Goal: Book appointment/travel/reservation

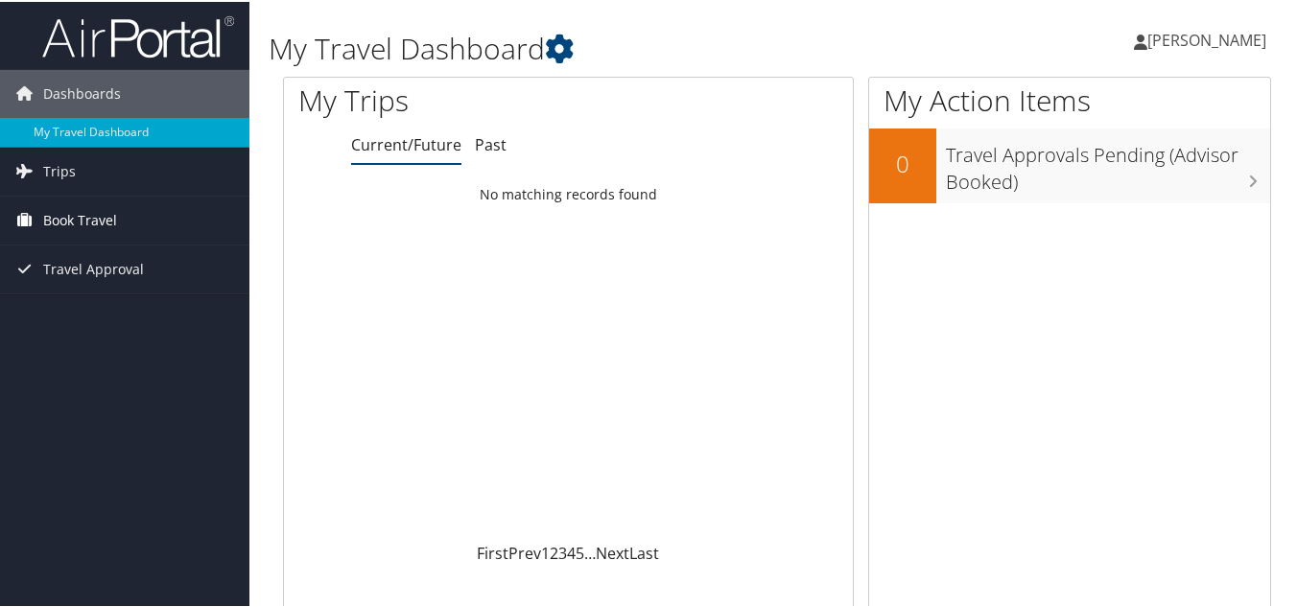
click at [45, 216] on span "Book Travel" at bounding box center [80, 219] width 74 height 48
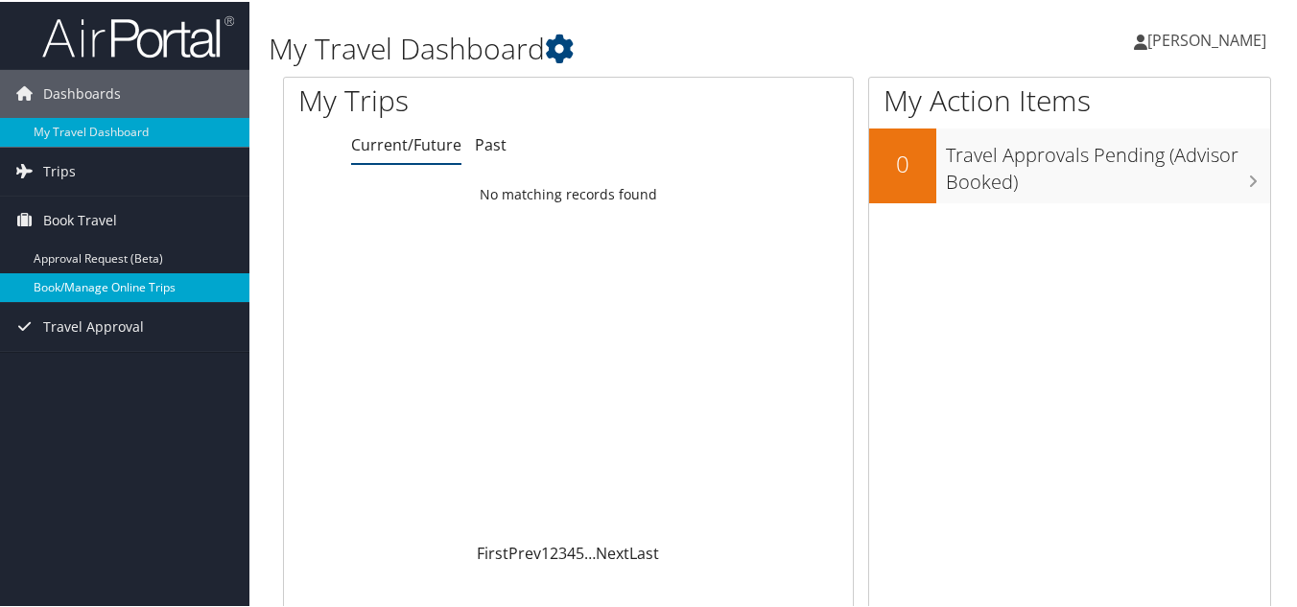
click at [71, 292] on link "Book/Manage Online Trips" at bounding box center [124, 286] width 249 height 29
